Goal: Task Accomplishment & Management: Use online tool/utility

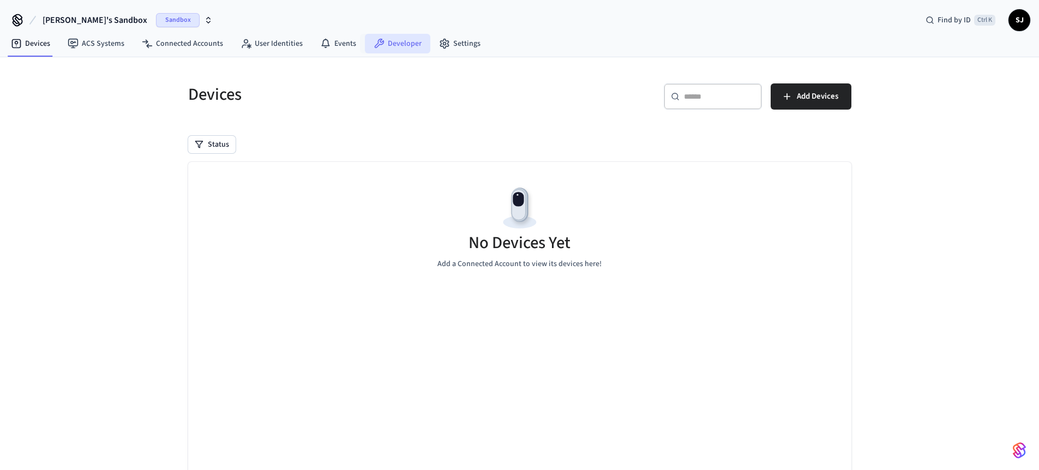
click at [422, 47] on link "Developer" at bounding box center [397, 44] width 65 height 20
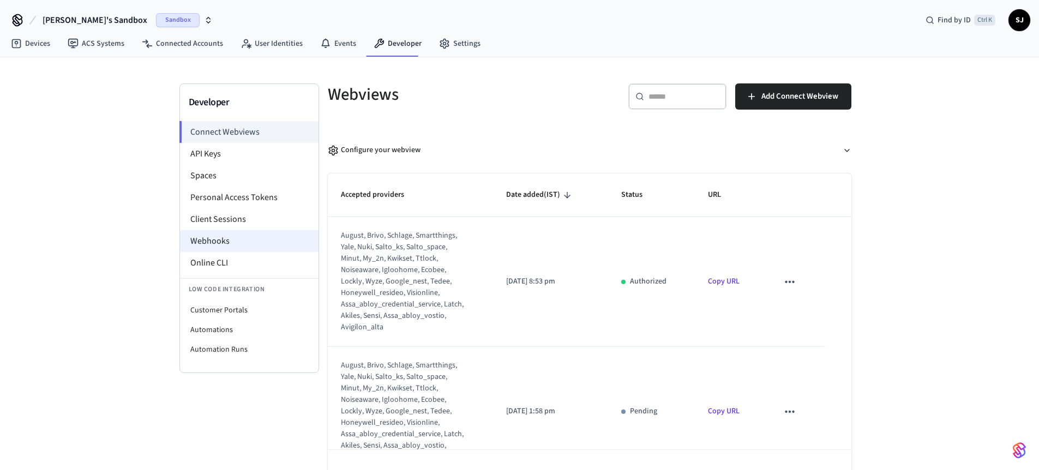
click at [210, 251] on li "Webhooks" at bounding box center [249, 241] width 139 height 22
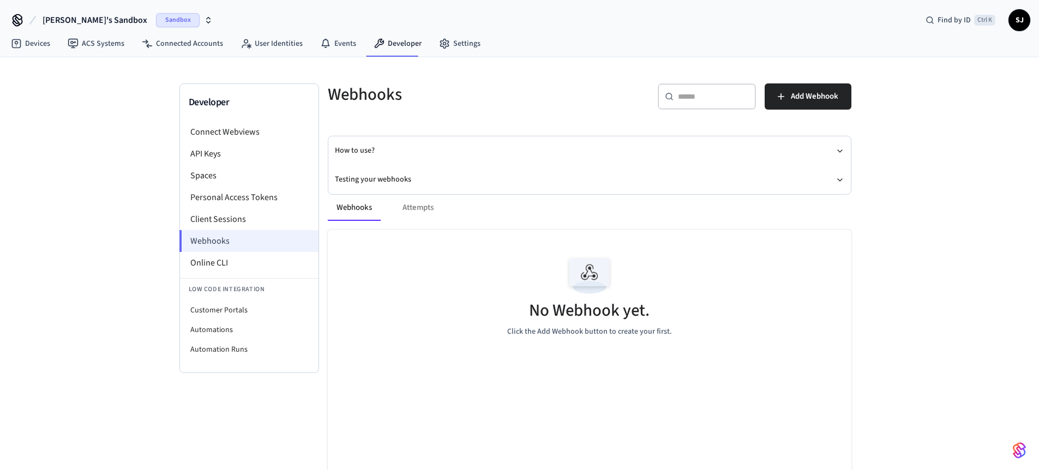
click at [213, 248] on li "Webhooks" at bounding box center [248, 241] width 139 height 22
click at [214, 255] on li "Online CLI" at bounding box center [249, 263] width 139 height 22
click at [215, 307] on li "Customer Portals" at bounding box center [249, 311] width 139 height 20
select select "**********"
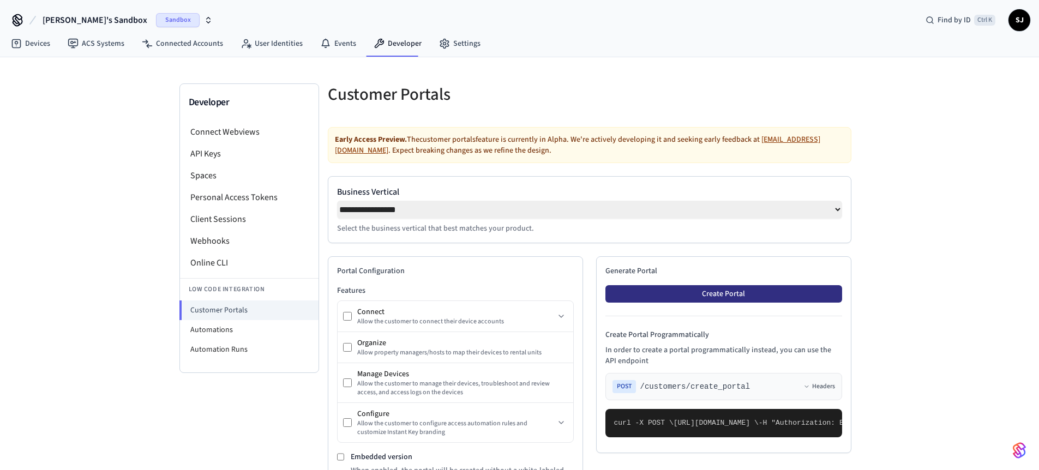
click at [712, 297] on button "Create Portal" at bounding box center [723, 293] width 237 height 17
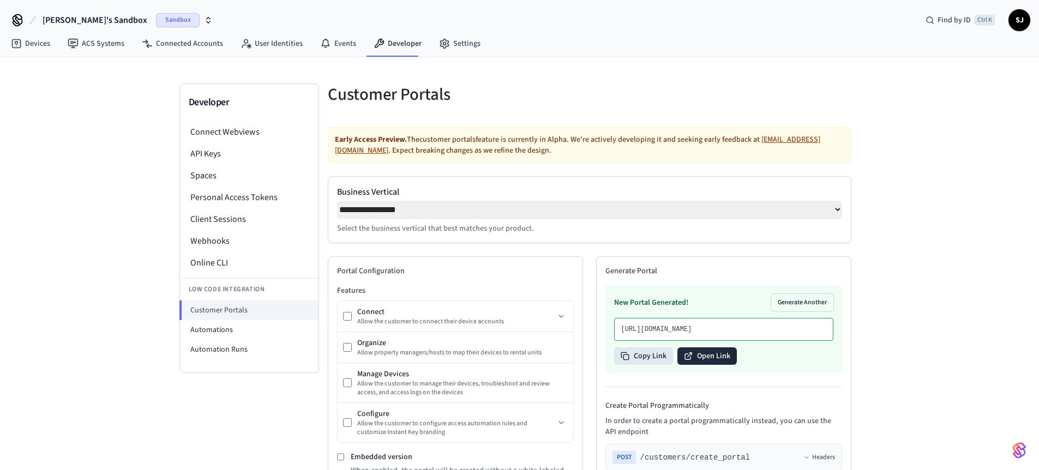
click at [697, 365] on button "Open Link" at bounding box center [706, 355] width 59 height 17
click at [81, 16] on span "[PERSON_NAME]'s Sandbox" at bounding box center [95, 20] width 105 height 13
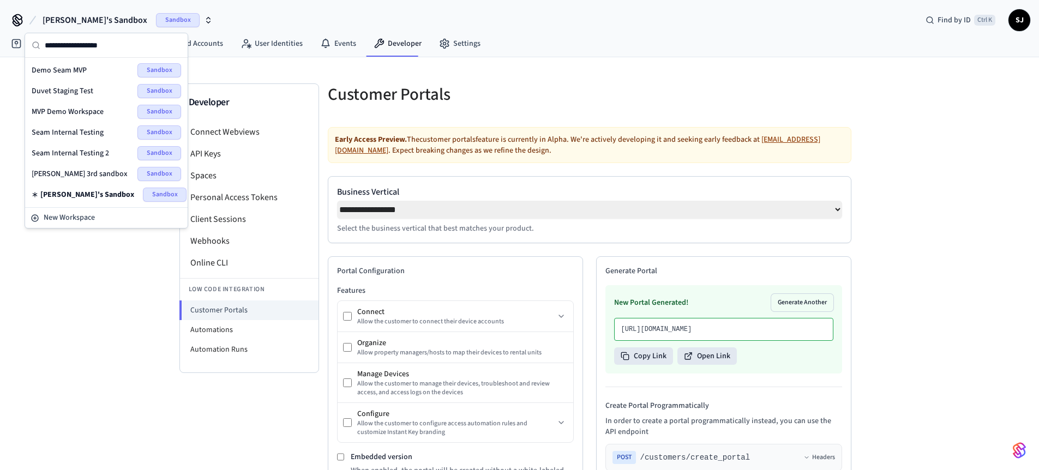
click at [77, 157] on span "Seam Internal Testing 2" at bounding box center [70, 153] width 77 height 11
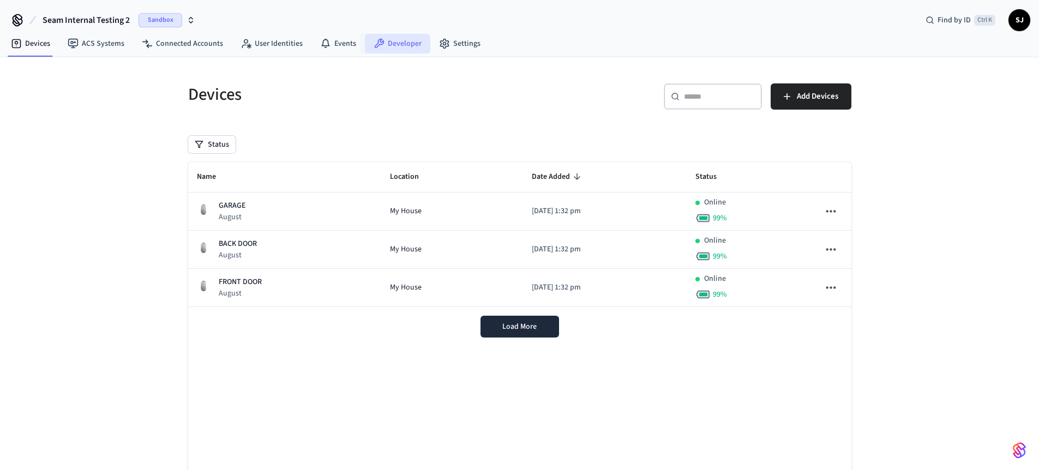
click at [375, 46] on icon at bounding box center [379, 43] width 11 height 11
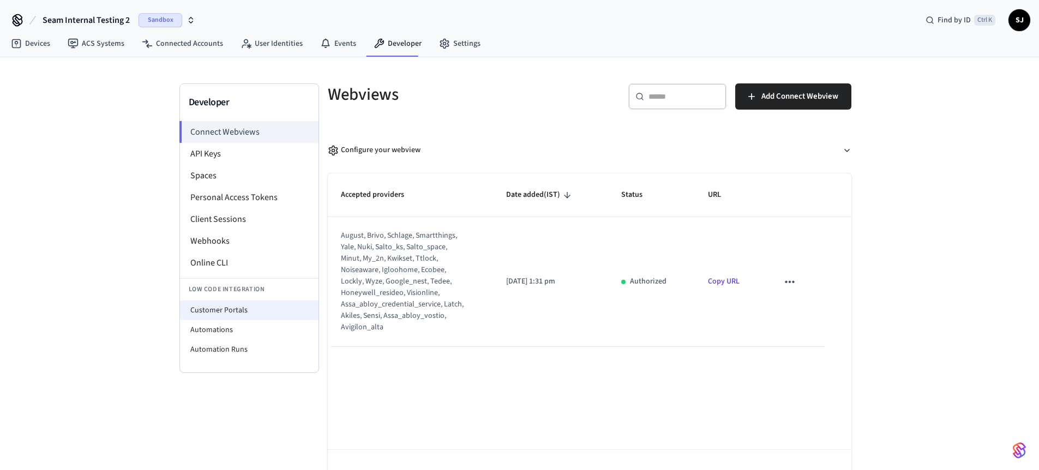
click at [247, 315] on li "Customer Portals" at bounding box center [249, 311] width 139 height 20
select select "**********"
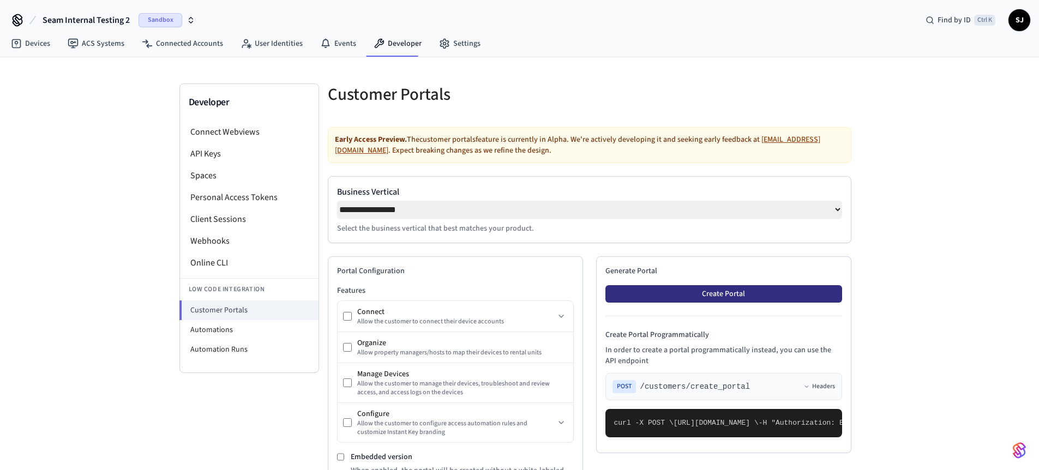
click at [691, 297] on button "Create Portal" at bounding box center [723, 293] width 237 height 17
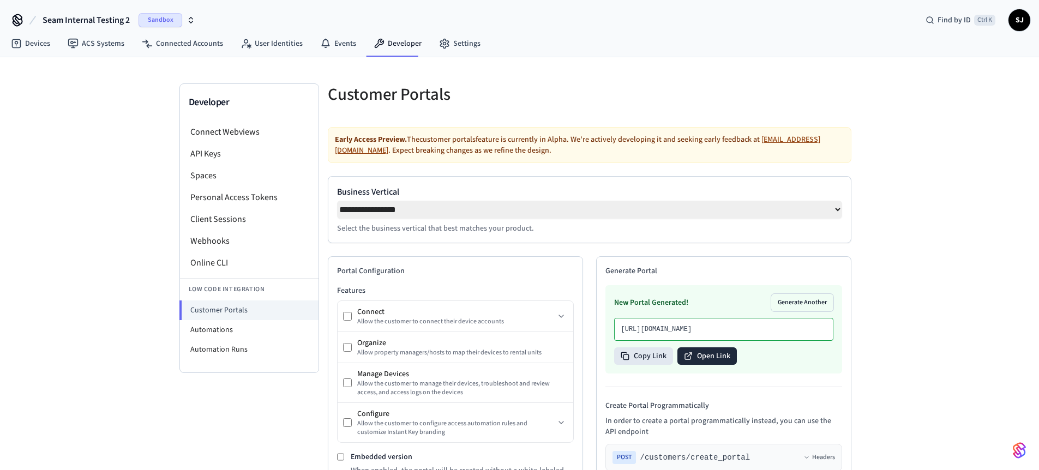
click at [713, 365] on button "Open Link" at bounding box center [706, 355] width 59 height 17
